Goal: Ask a question

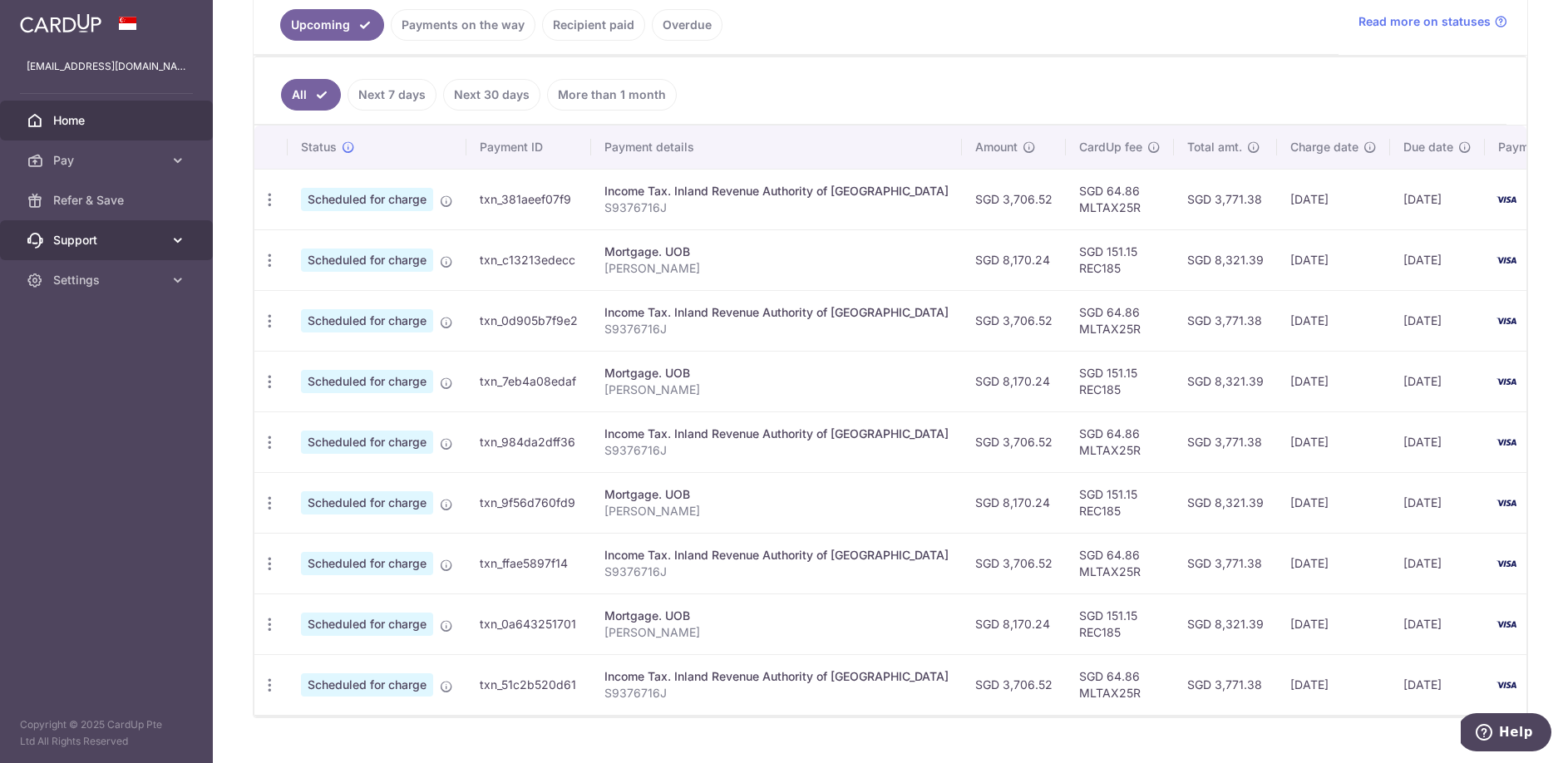
scroll to position [377, 0]
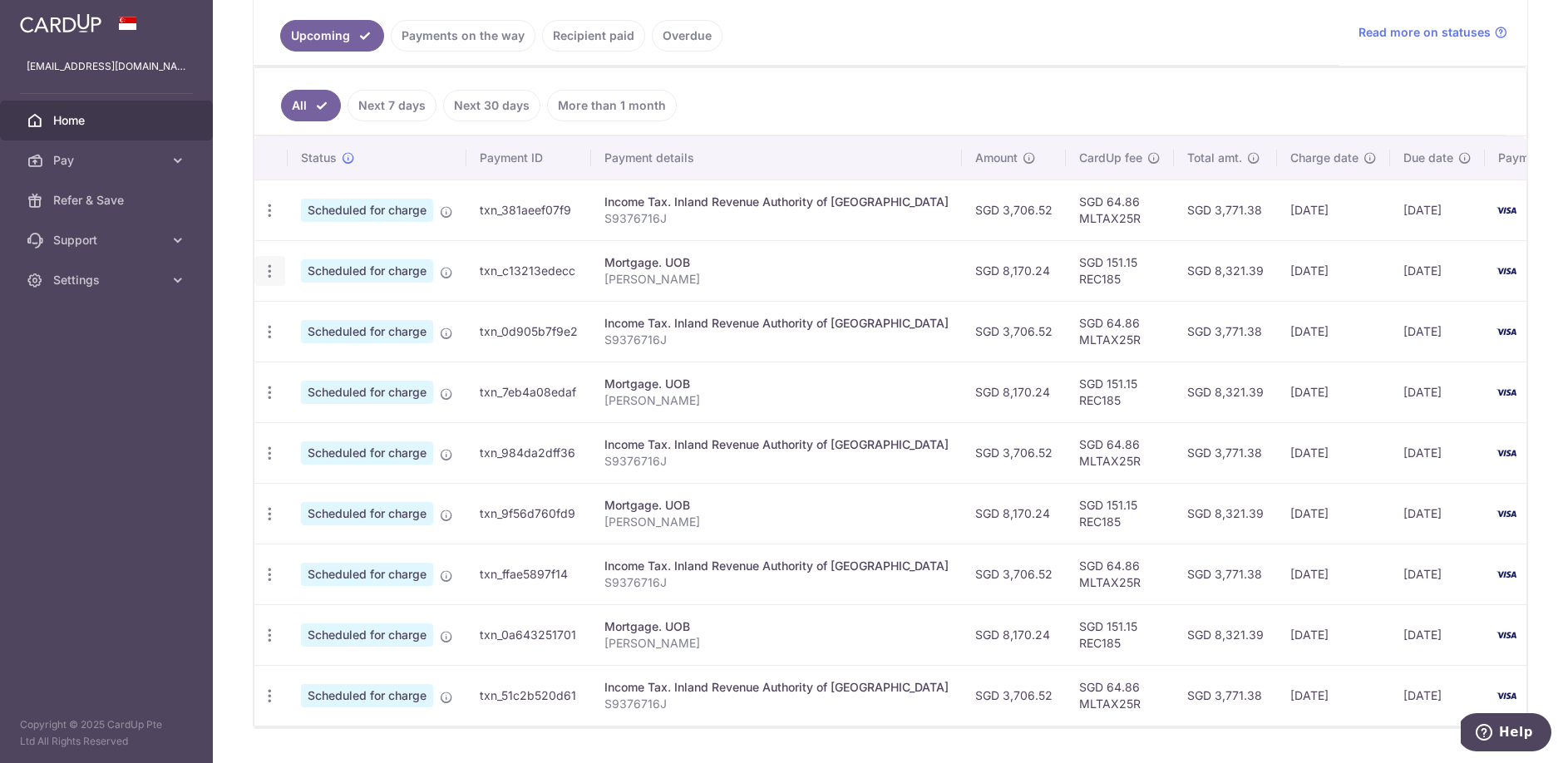
click at [278, 273] on div "Update payment Cancel payment" at bounding box center [269, 271] width 30 height 30
click at [272, 273] on icon "button" at bounding box center [270, 272] width 18 height 18
click at [792, 281] on p "[PERSON_NAME]" at bounding box center [776, 278] width 344 height 17
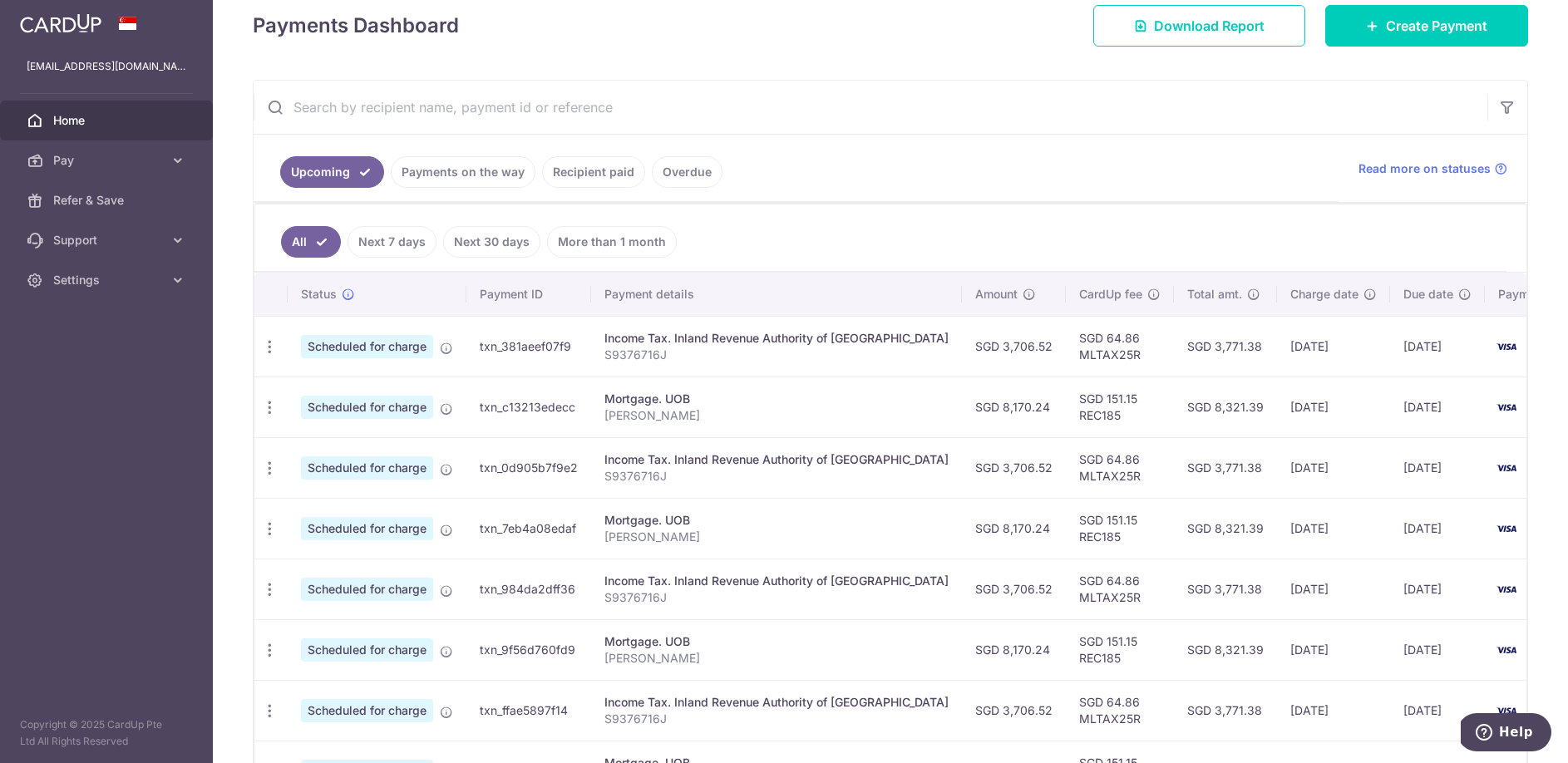
scroll to position [59, 0]
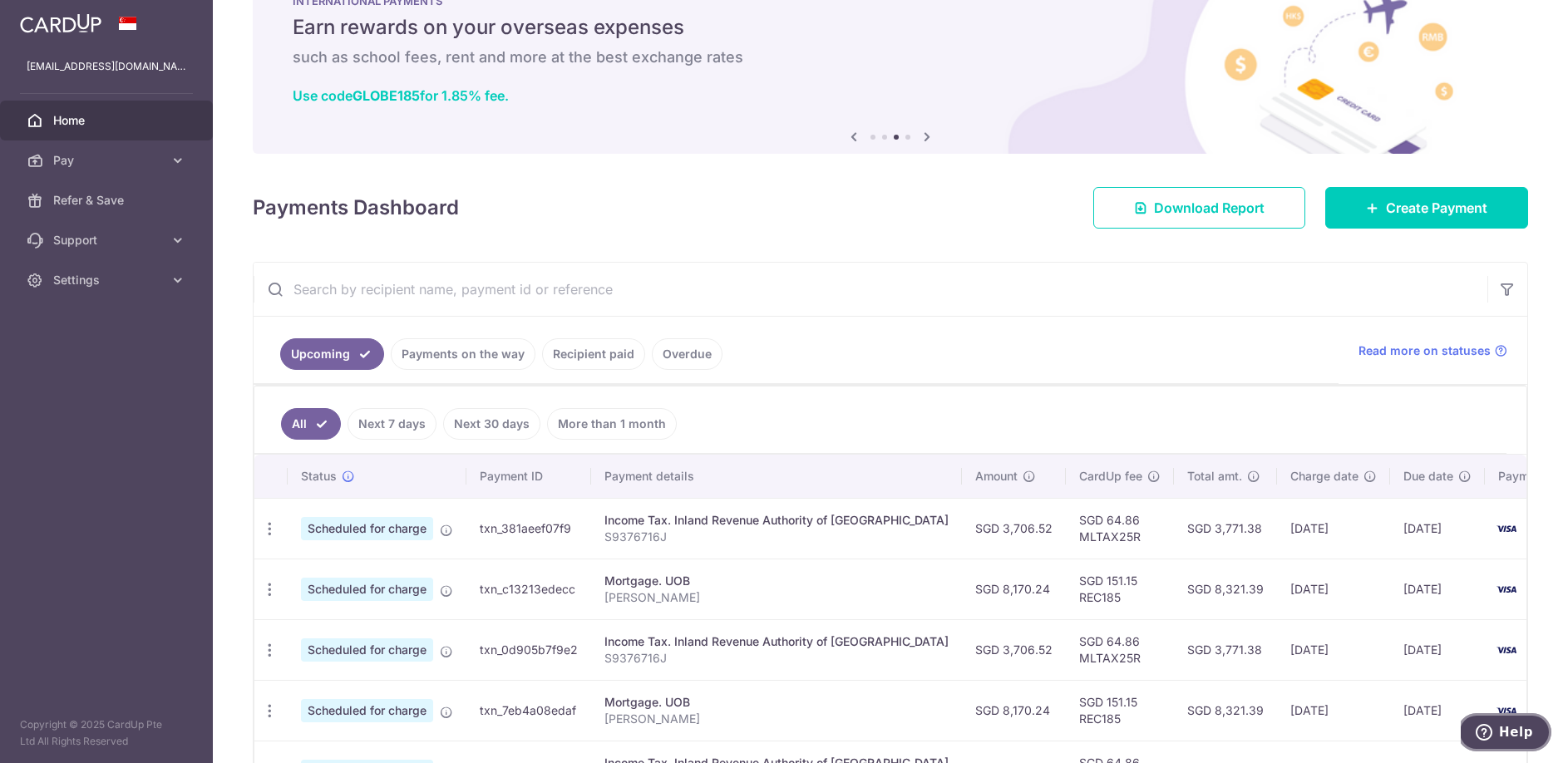
click at [1517, 735] on span "Help" at bounding box center [1516, 732] width 34 height 15
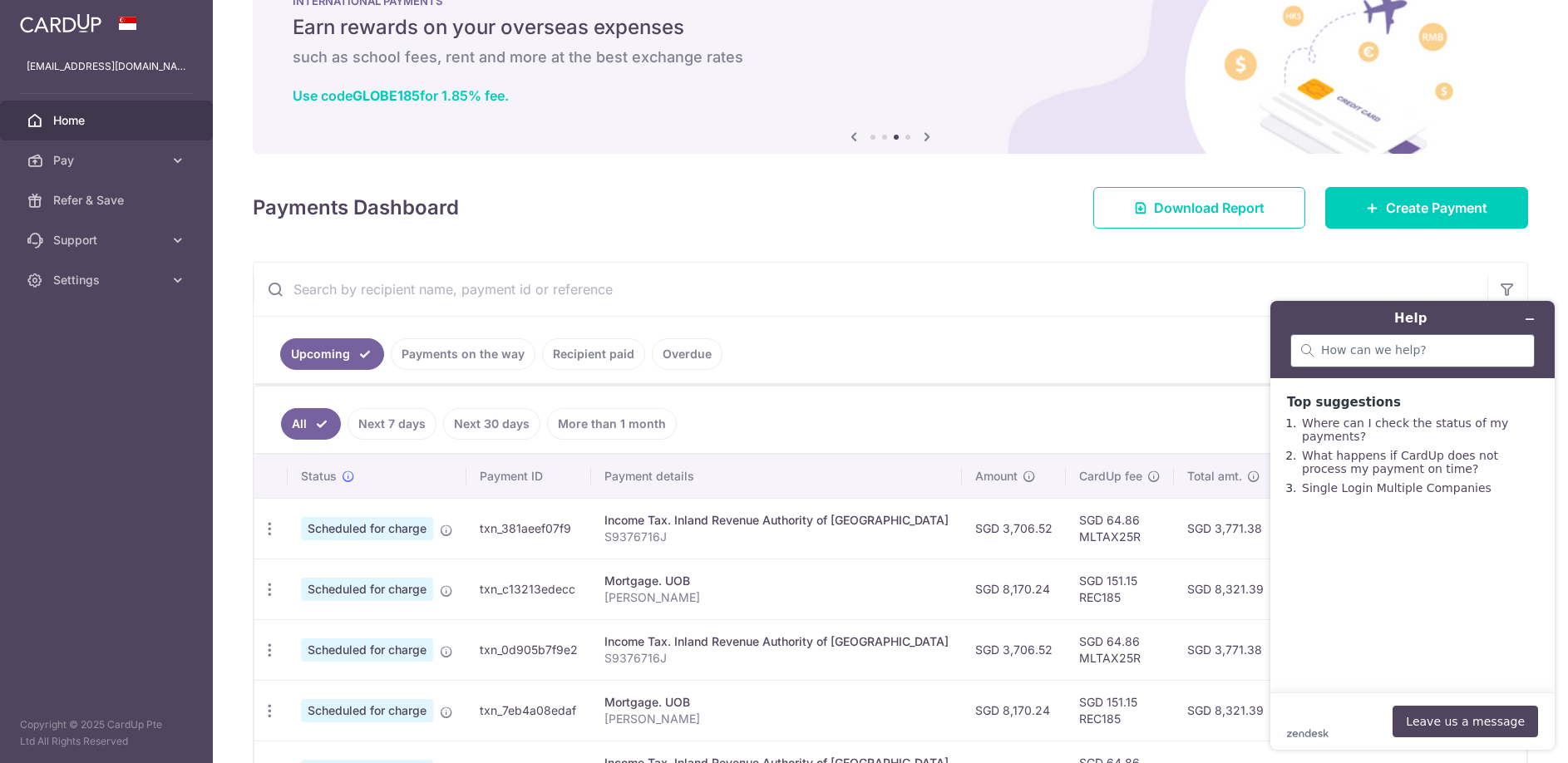
click at [1406, 341] on div at bounding box center [1413, 351] width 244 height 33
click at [1409, 353] on input "search" at bounding box center [1423, 350] width 203 height 15
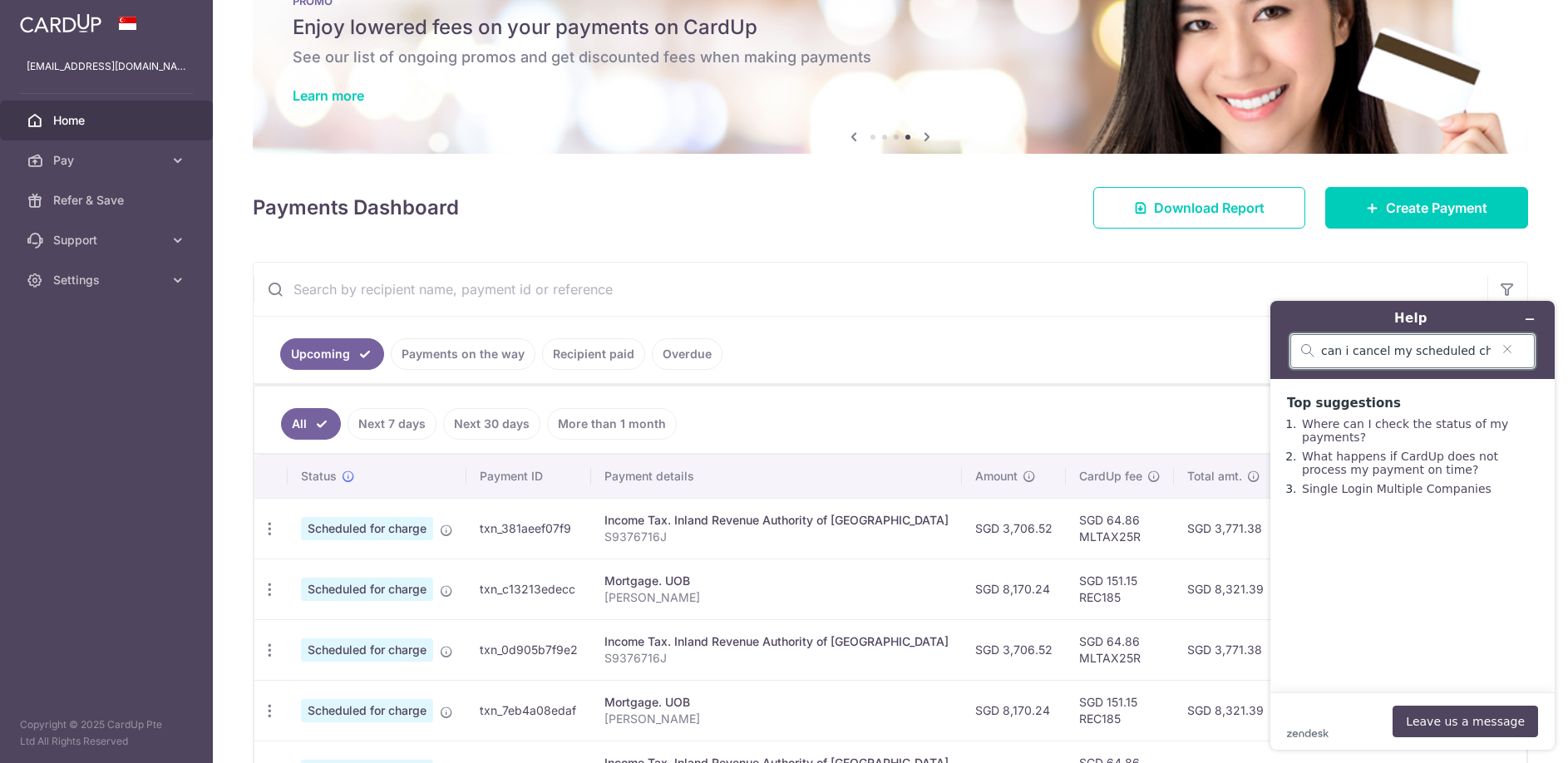
scroll to position [0, 12]
type input "can i cancel my scheduled charge? any penalty?"
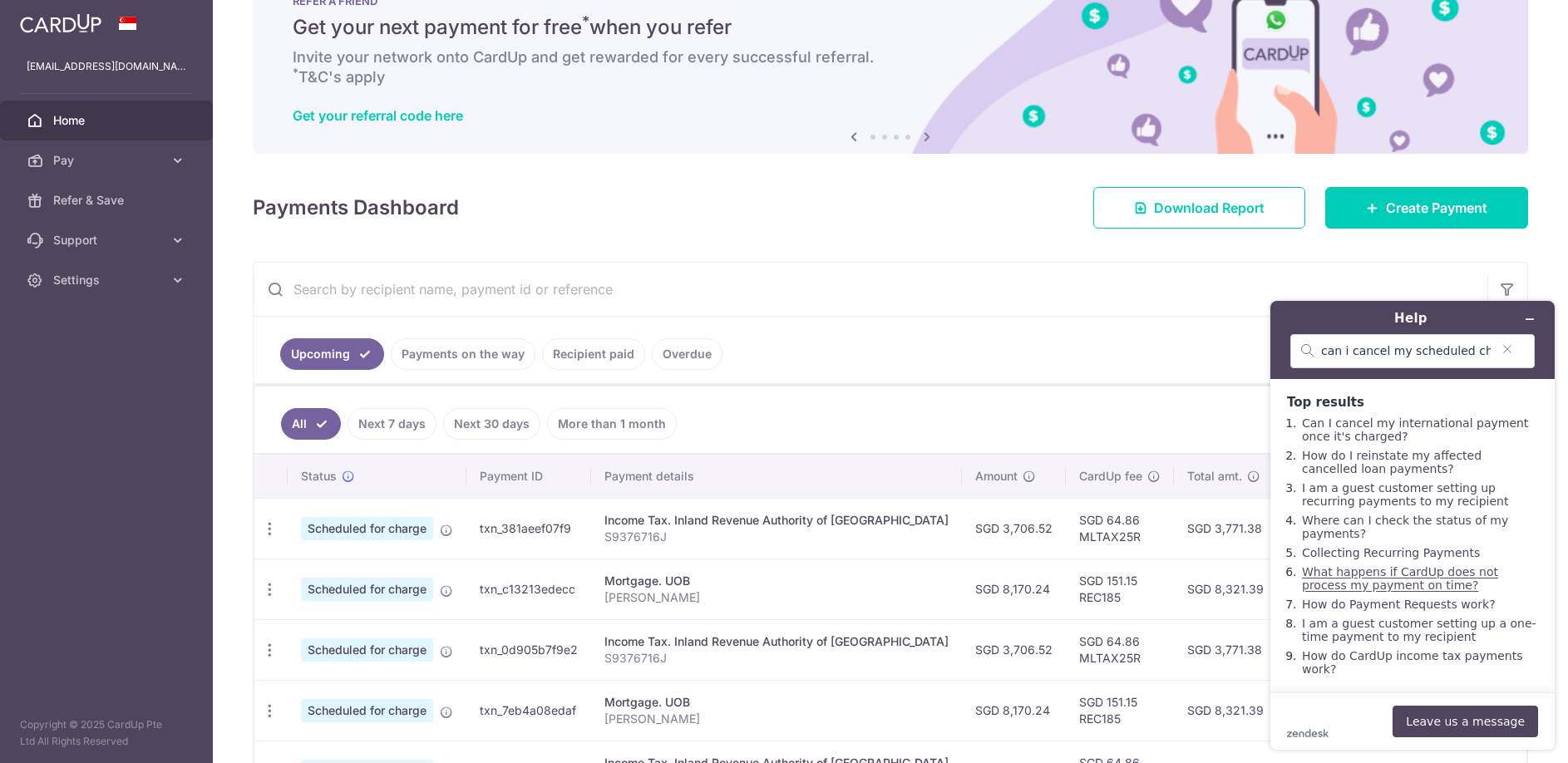
scroll to position [14, 0]
click at [1484, 722] on button "Leave us a message" at bounding box center [1465, 721] width 146 height 31
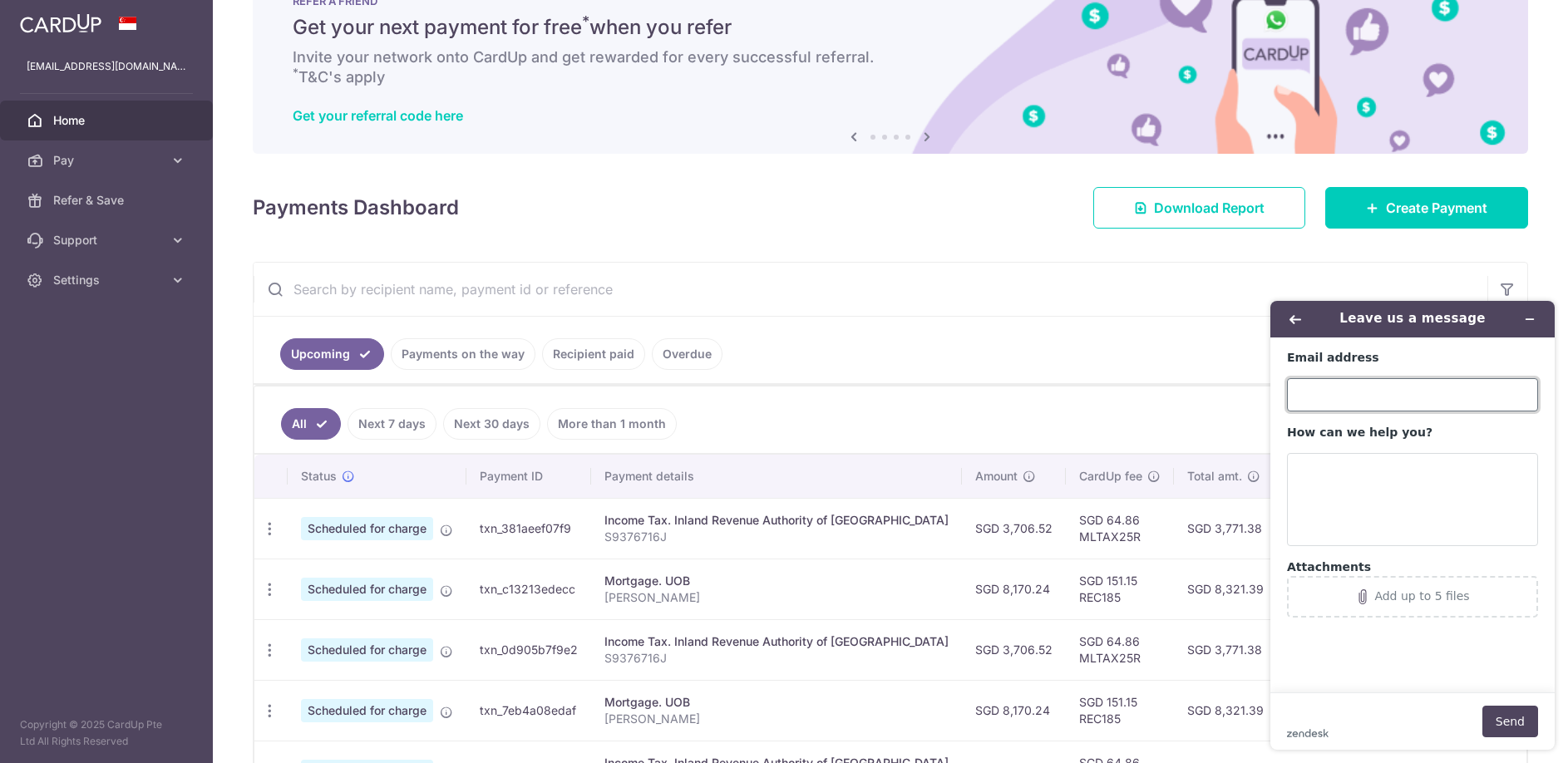
click at [1356, 409] on input "Email address" at bounding box center [1413, 395] width 251 height 33
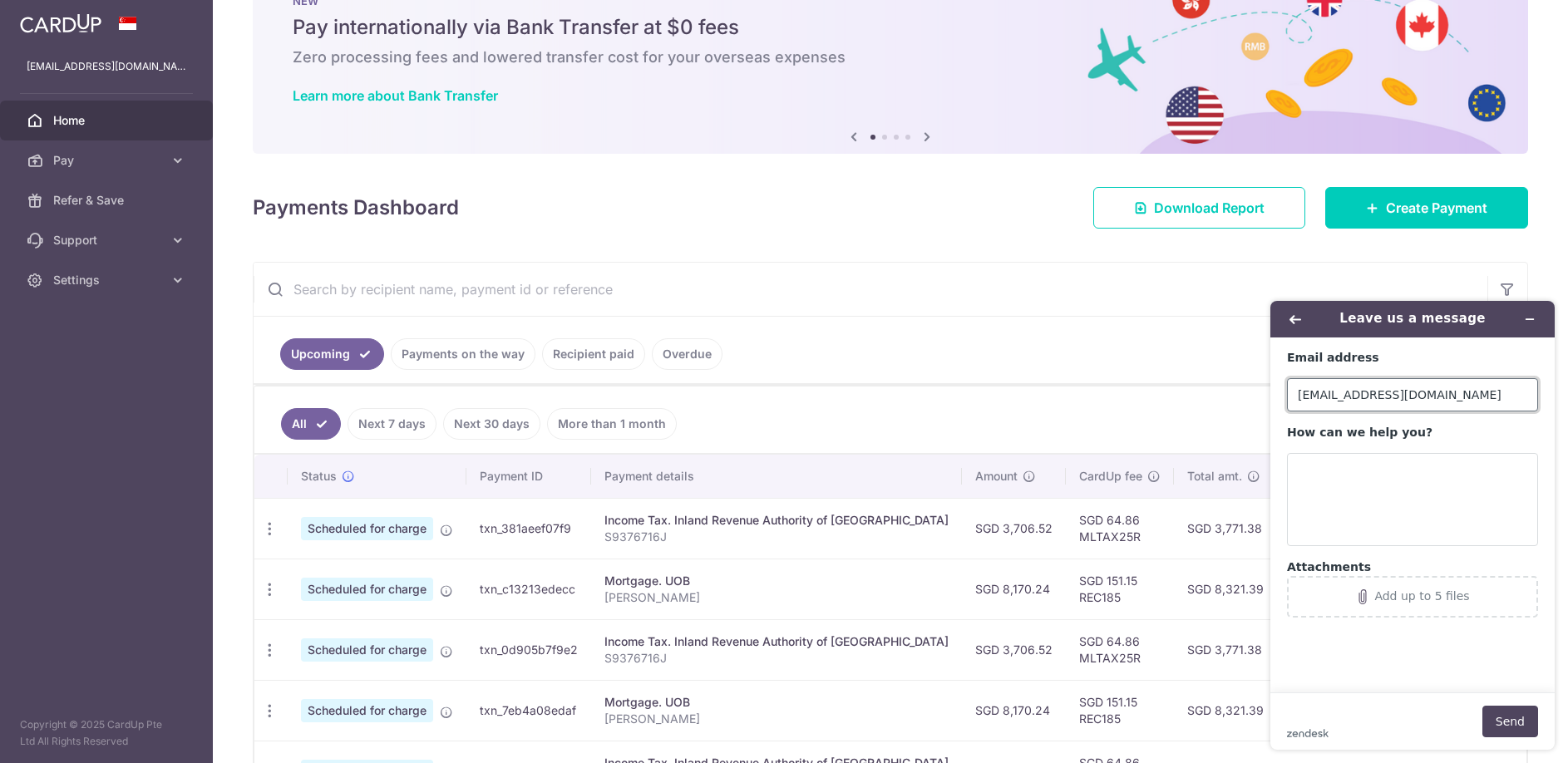
type input "[EMAIL_ADDRESS][DOMAIN_NAME]"
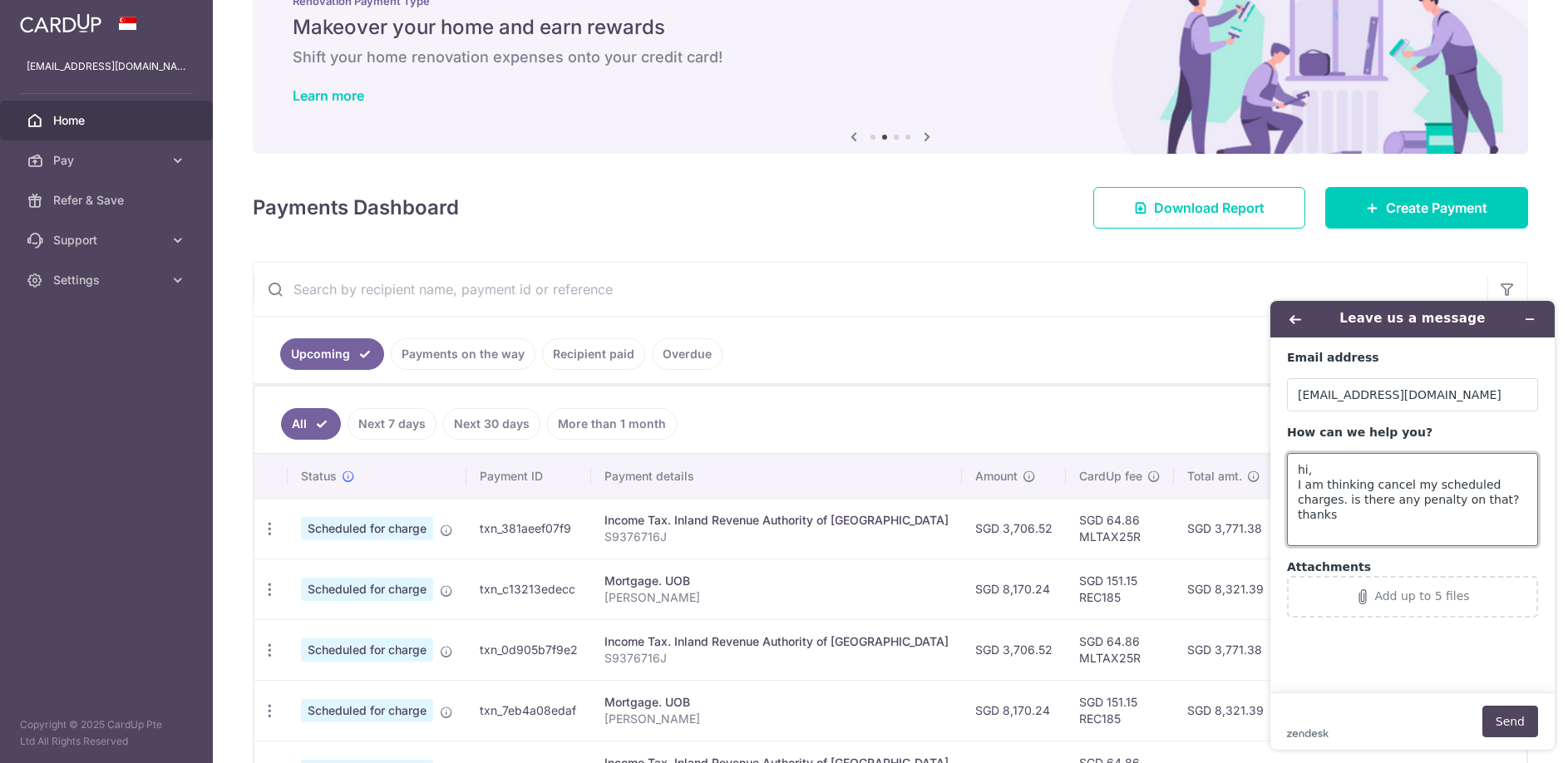
click at [1456, 502] on textarea "hi, I am thinking cancel my scheduled charges. is there any penalty on that? th…" at bounding box center [1413, 499] width 251 height 93
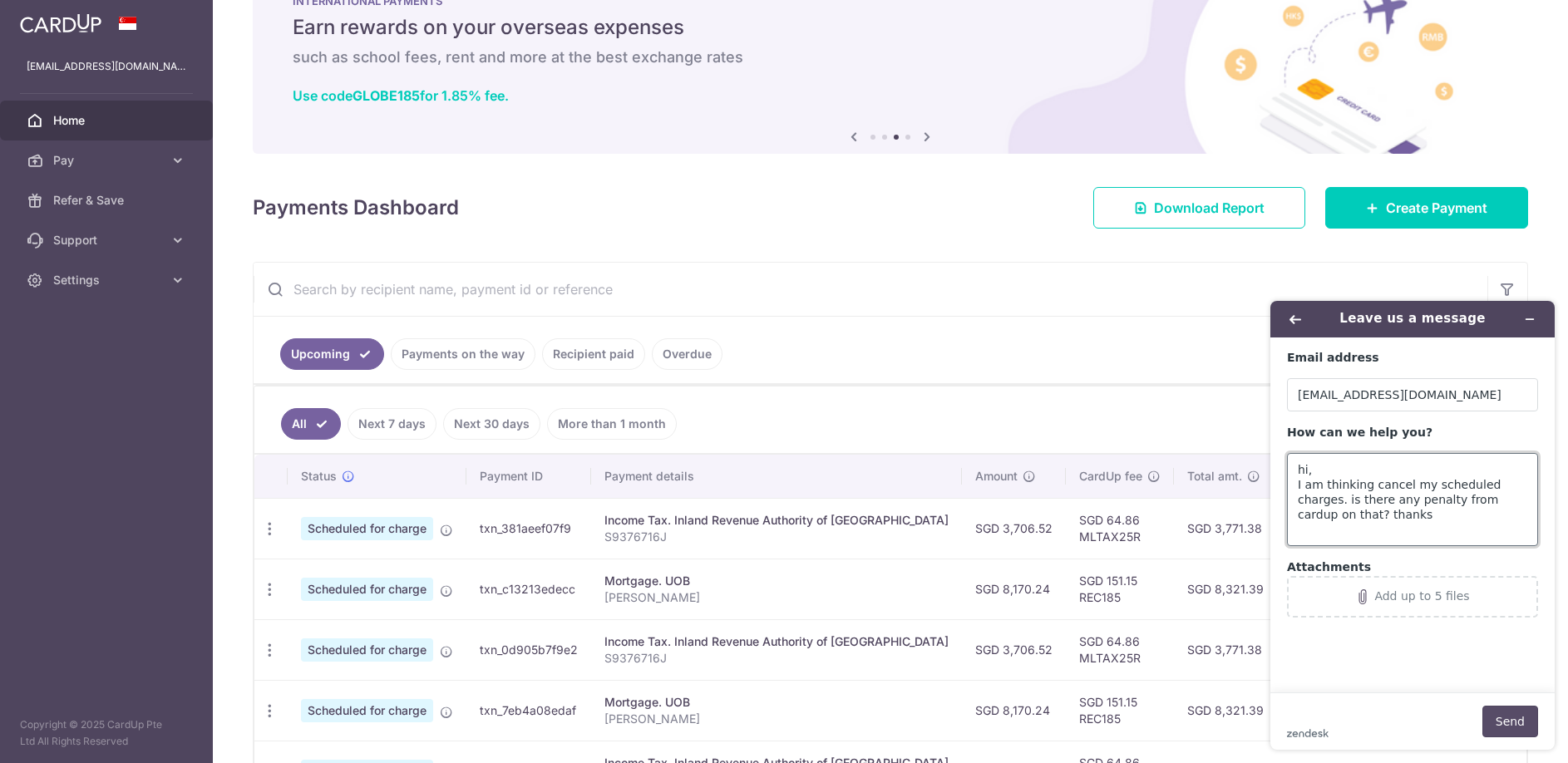
type textarea "hi, I am thinking cancel my scheduled charges. is there any penalty from cardup…"
click at [1510, 729] on button "Send" at bounding box center [1510, 721] width 56 height 31
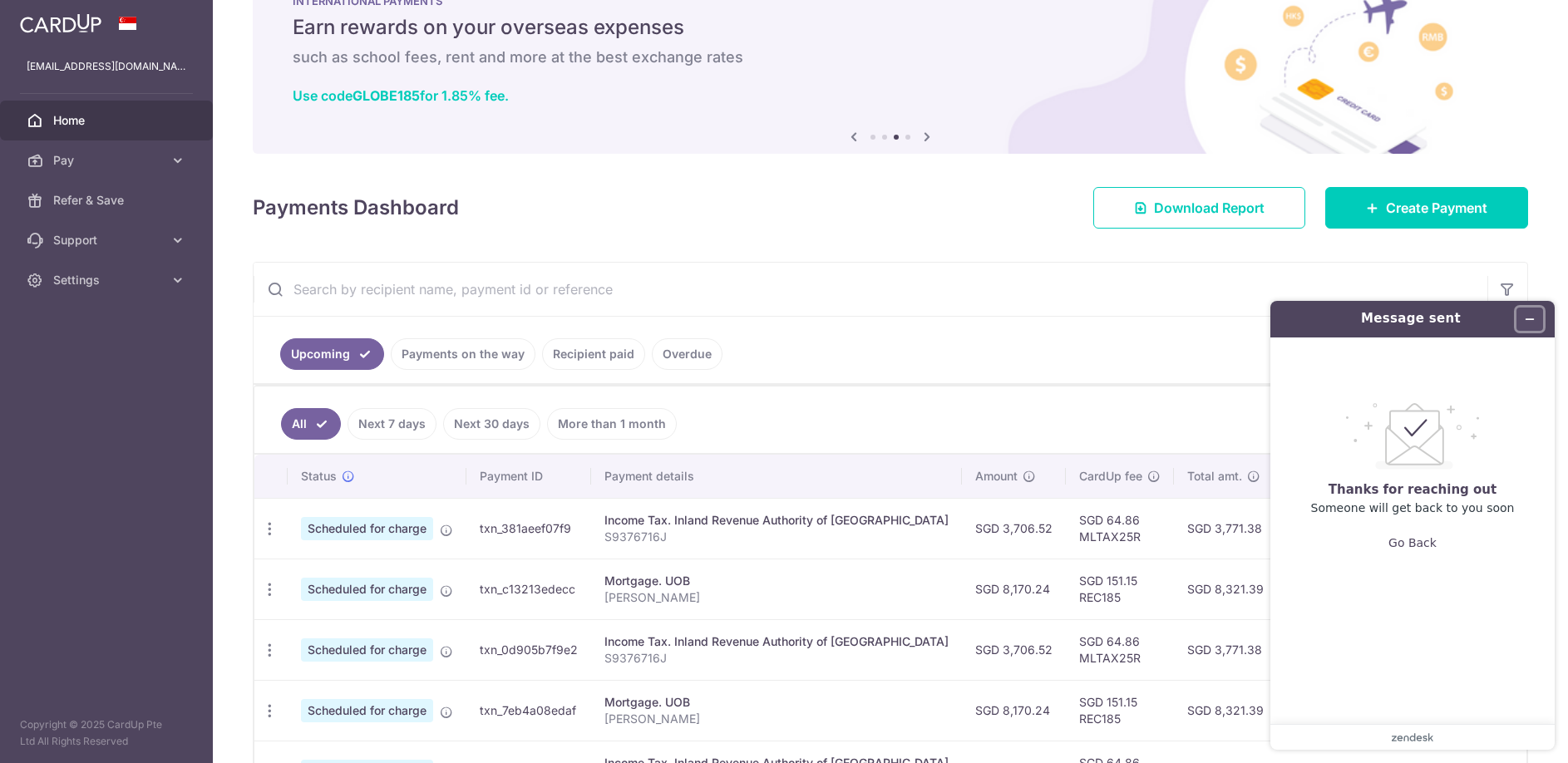
click at [1534, 316] on icon "Minimize widget" at bounding box center [1530, 319] width 12 height 12
